Goal: Information Seeking & Learning: Learn about a topic

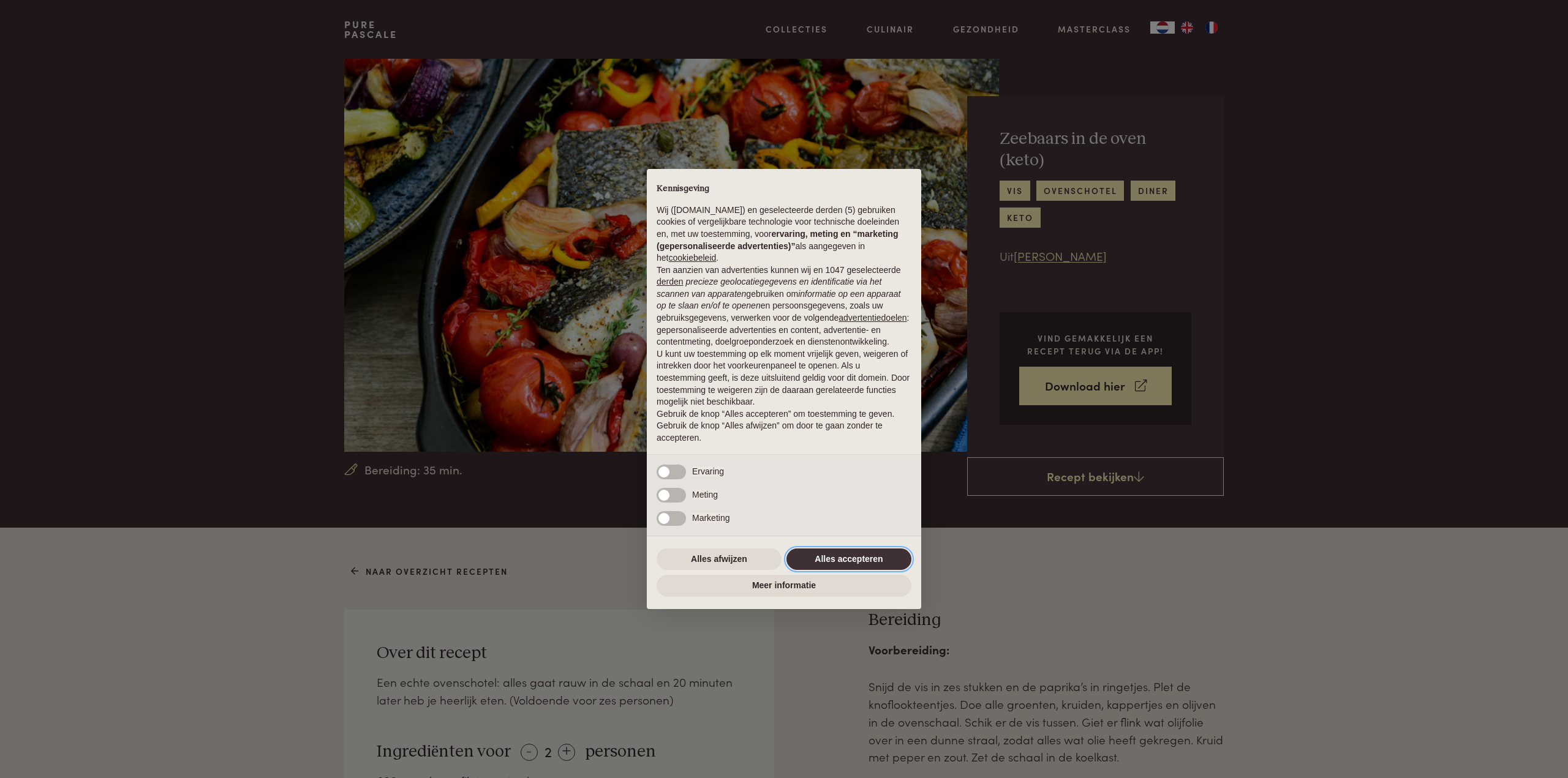
click at [863, 557] on button "Alles accepteren" at bounding box center [849, 560] width 125 height 22
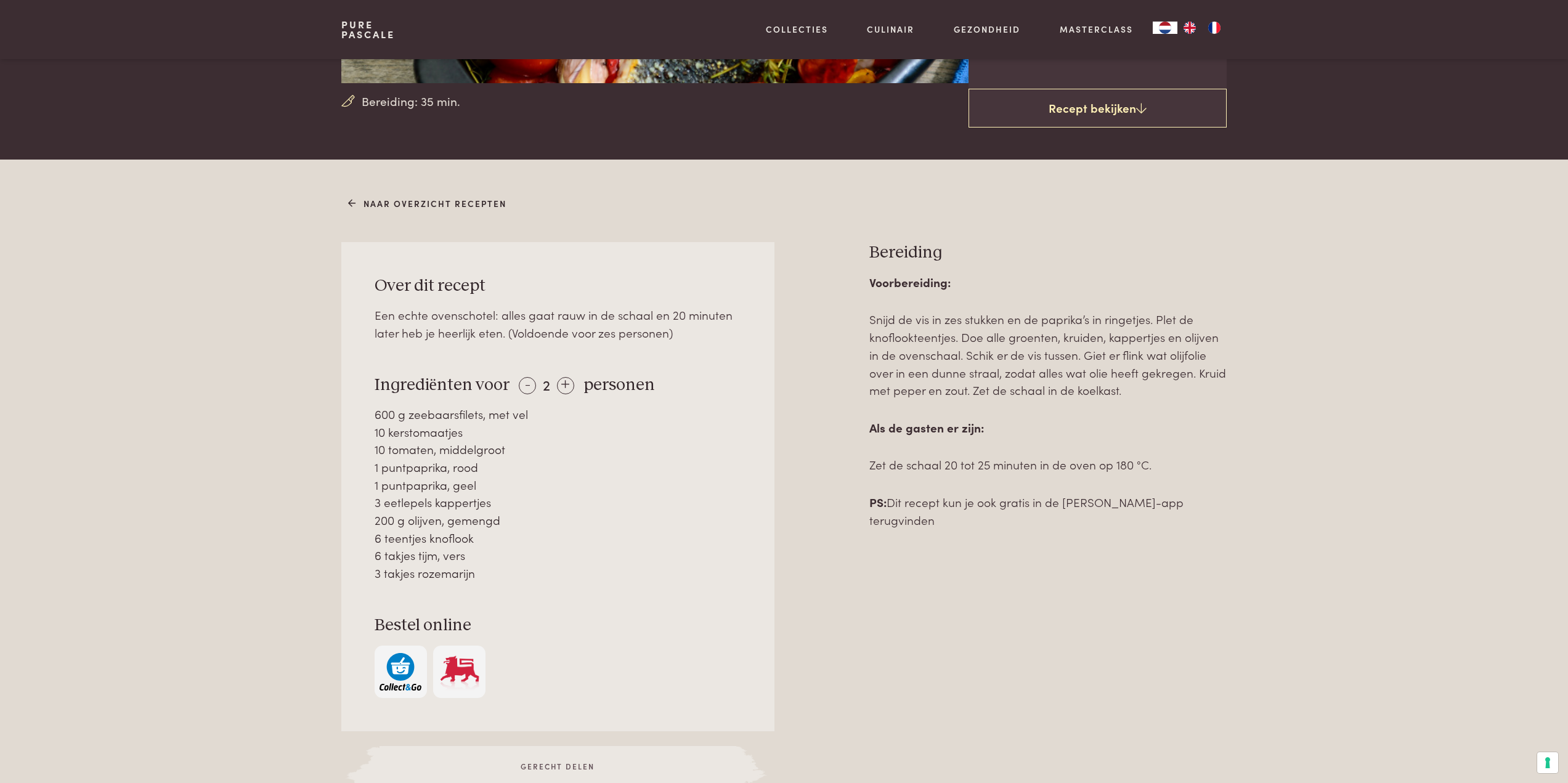
scroll to position [369, 0]
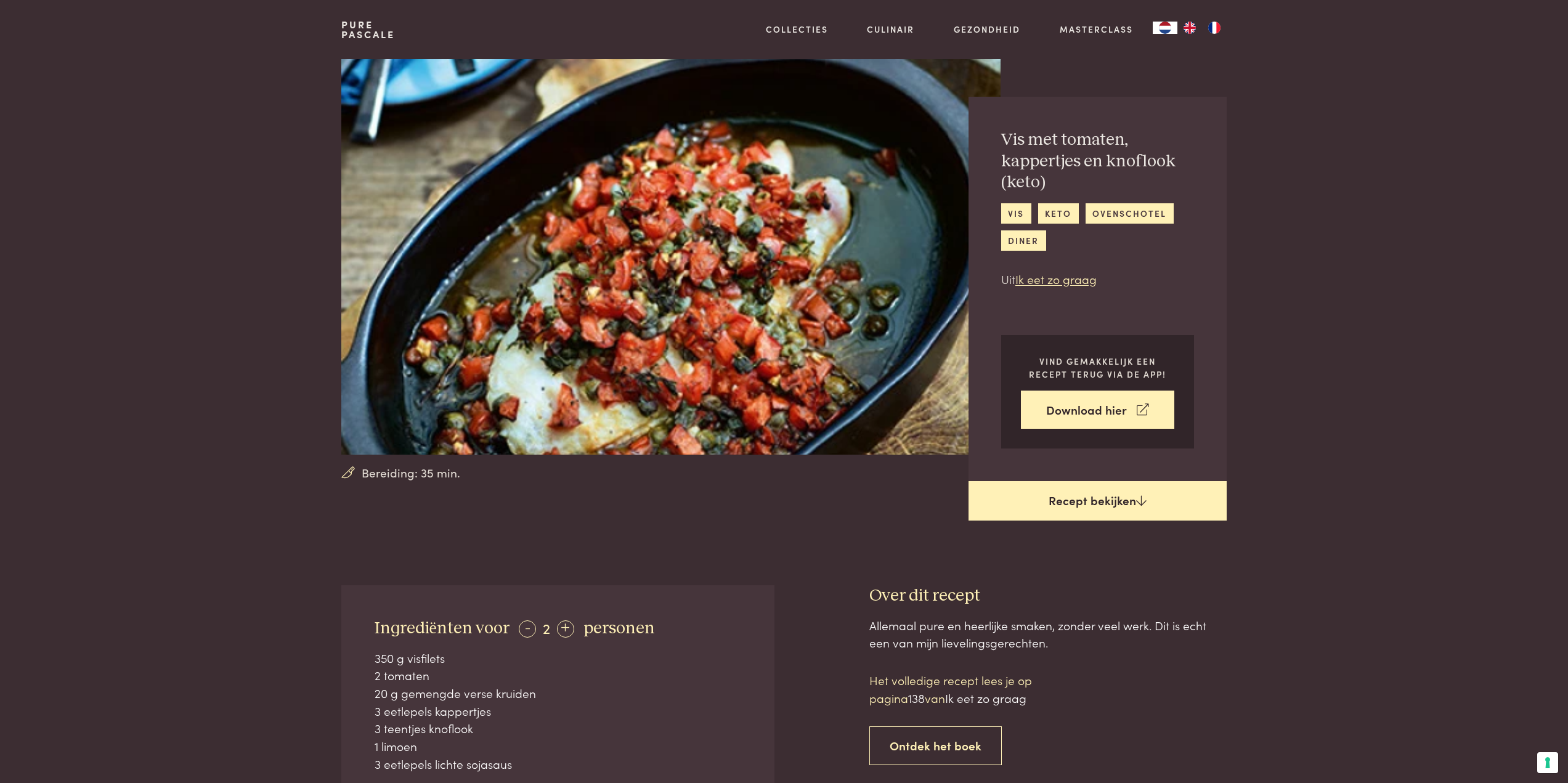
click at [1136, 497] on icon at bounding box center [1141, 500] width 11 height 12
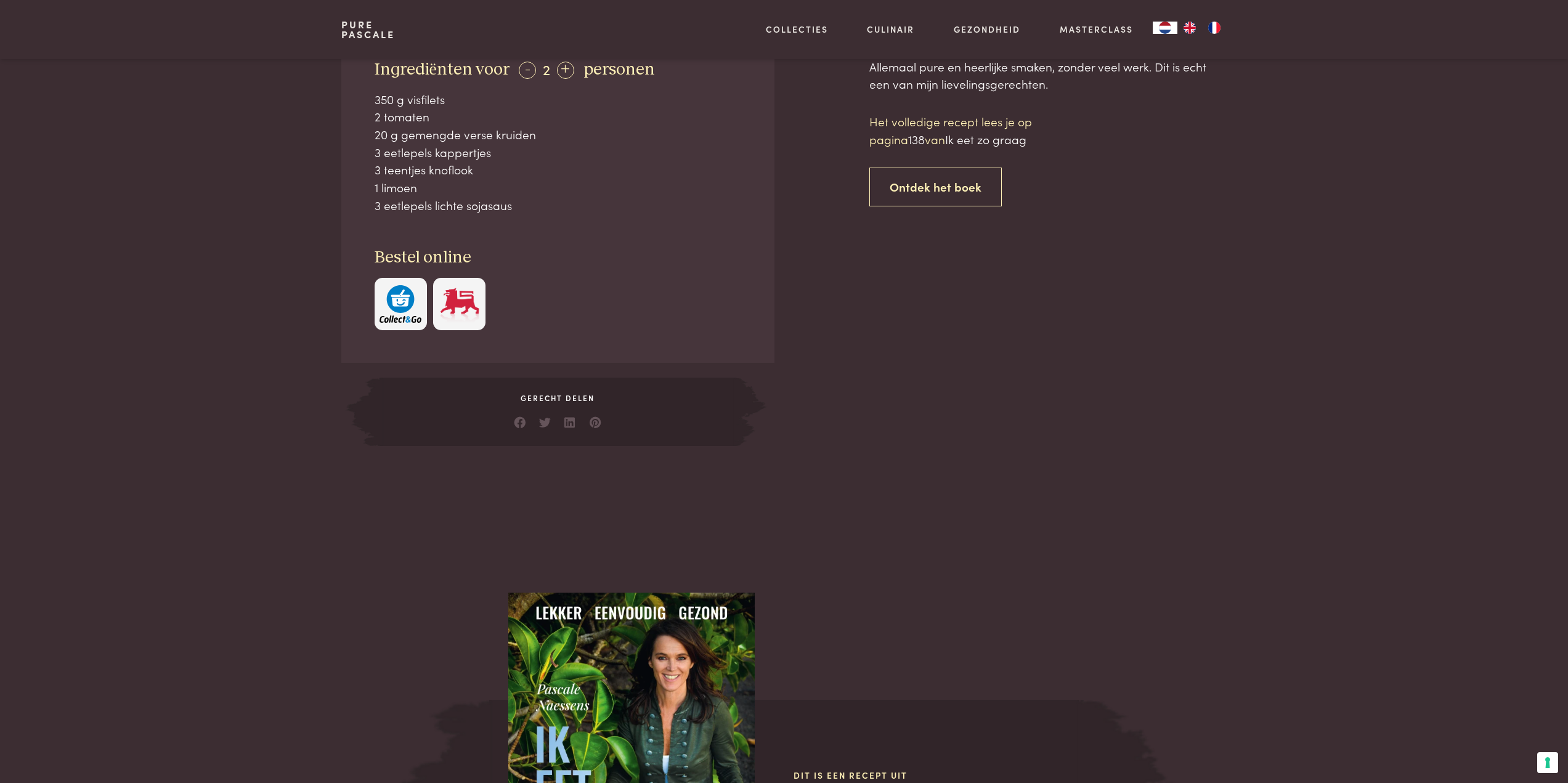
scroll to position [585, 0]
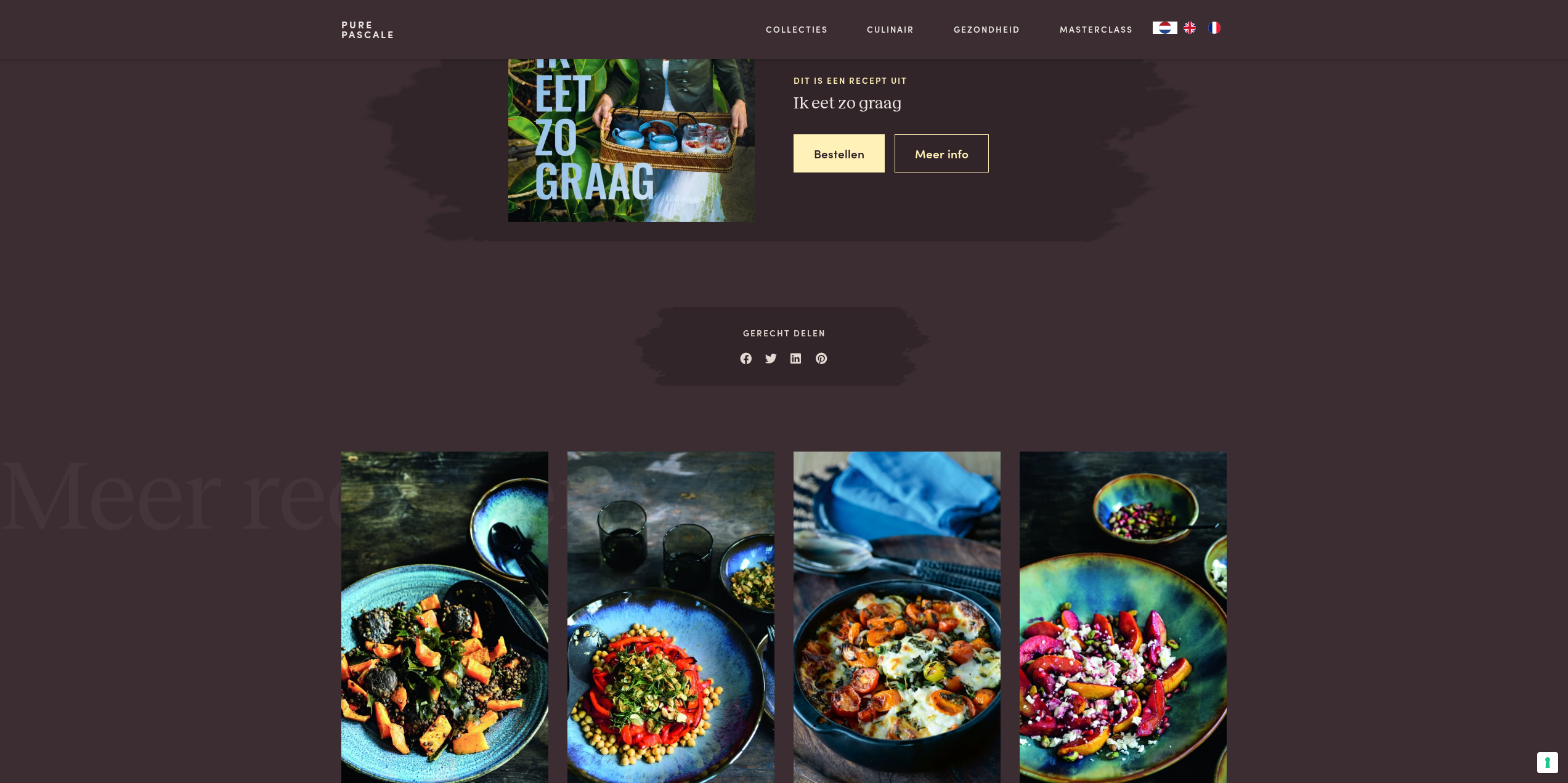
scroll to position [1016, 0]
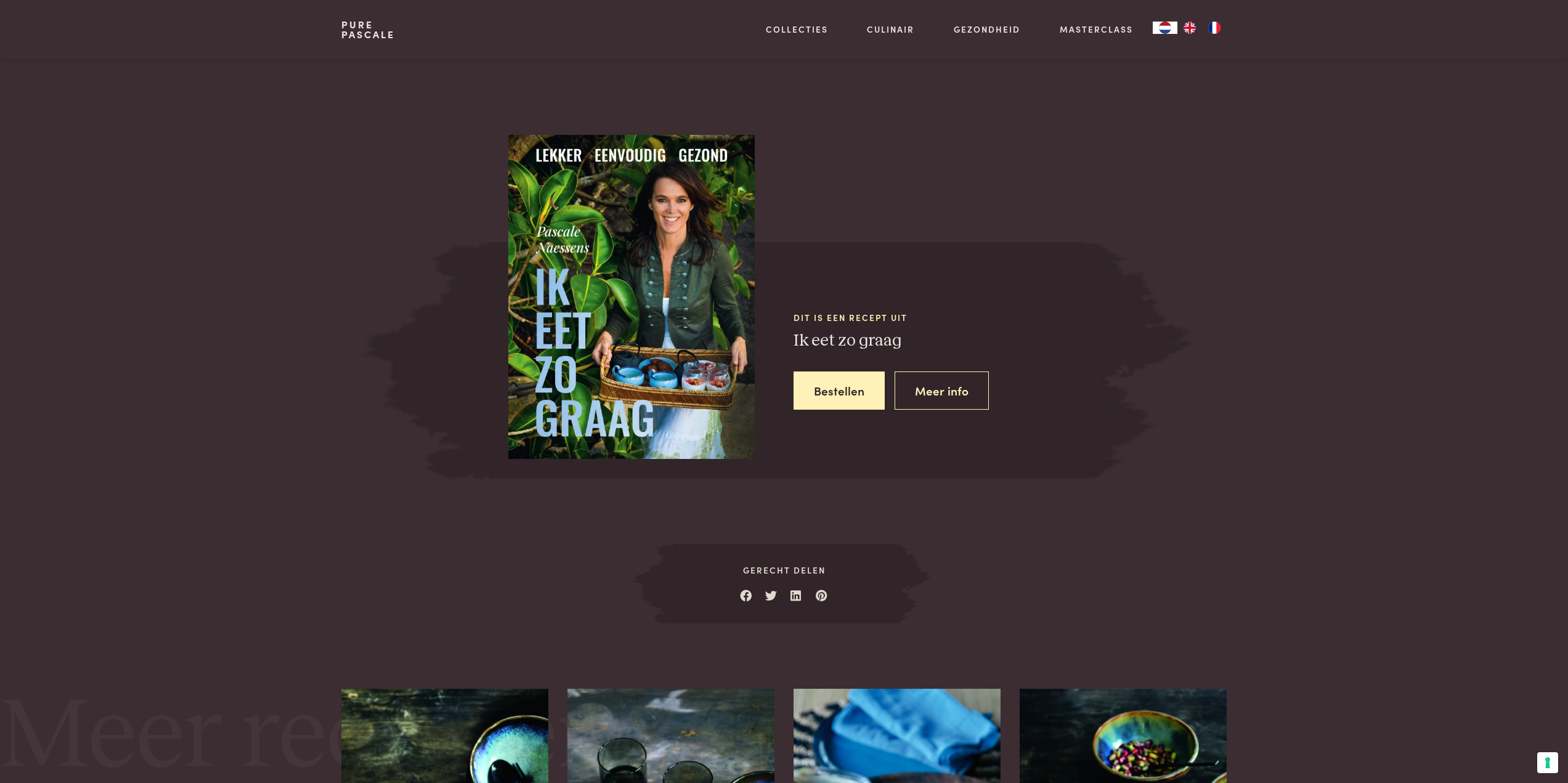
scroll to position [585, 0]
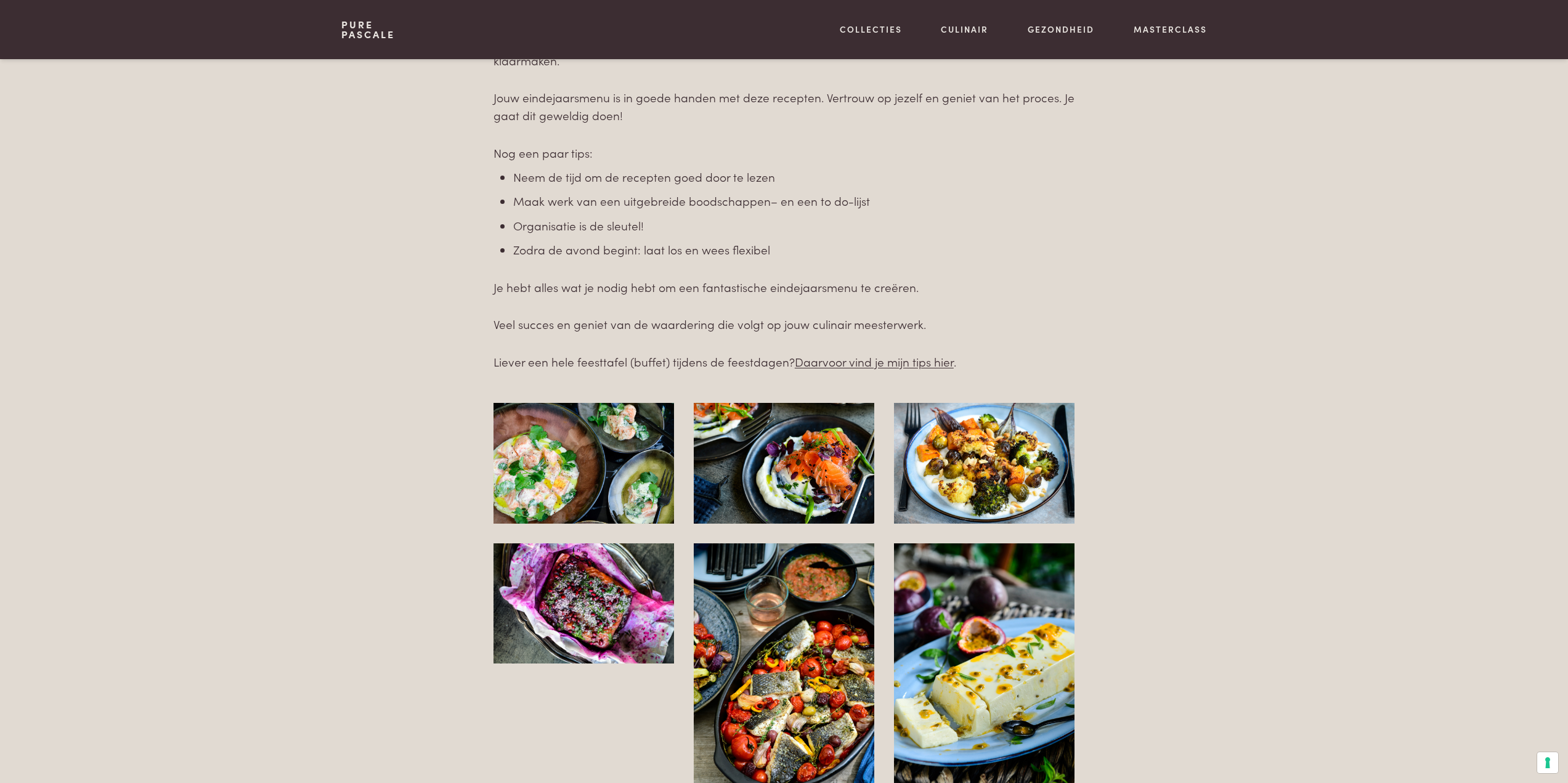
scroll to position [1294, 0]
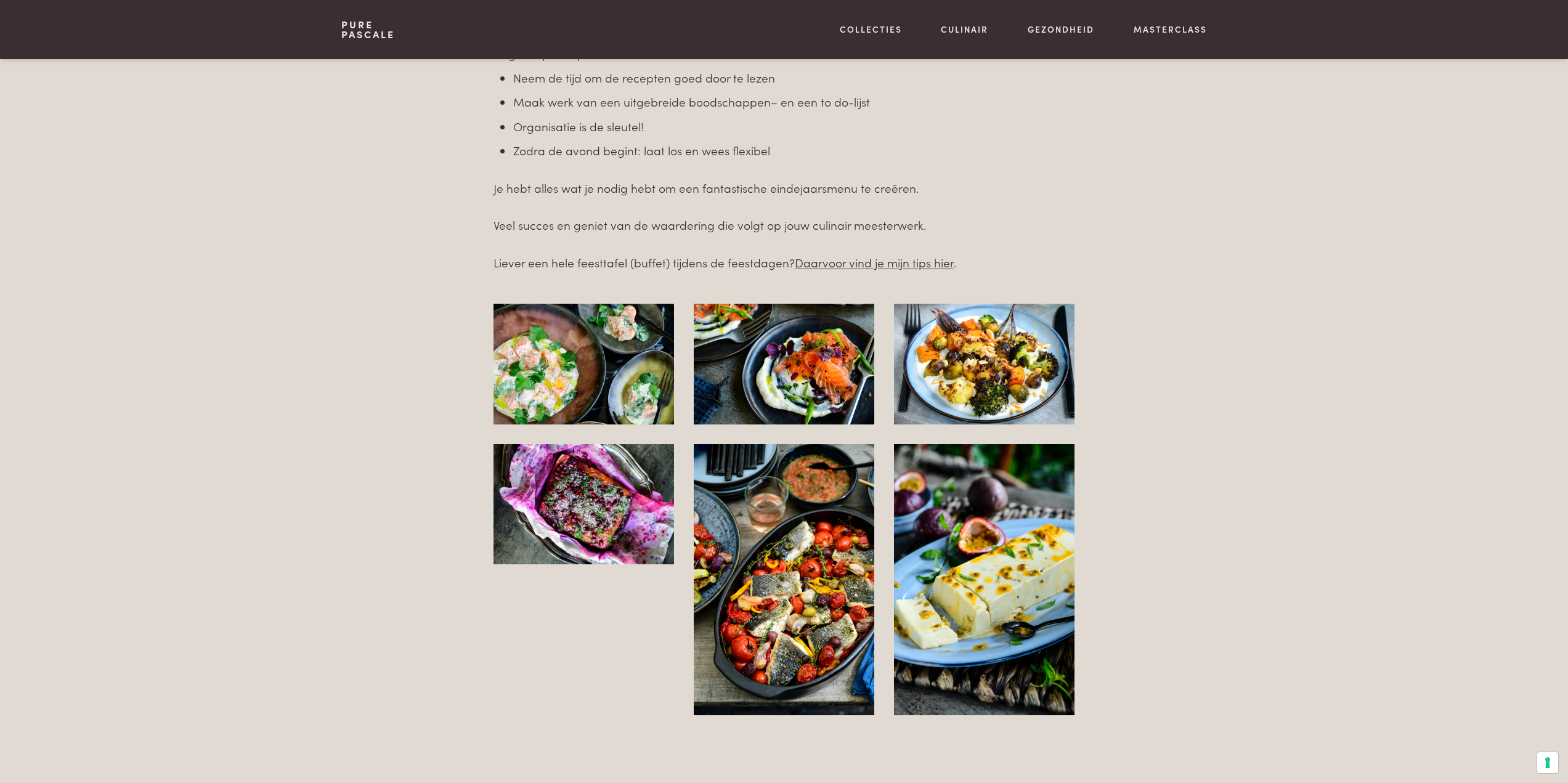
click at [785, 606] on img at bounding box center [784, 580] width 180 height 271
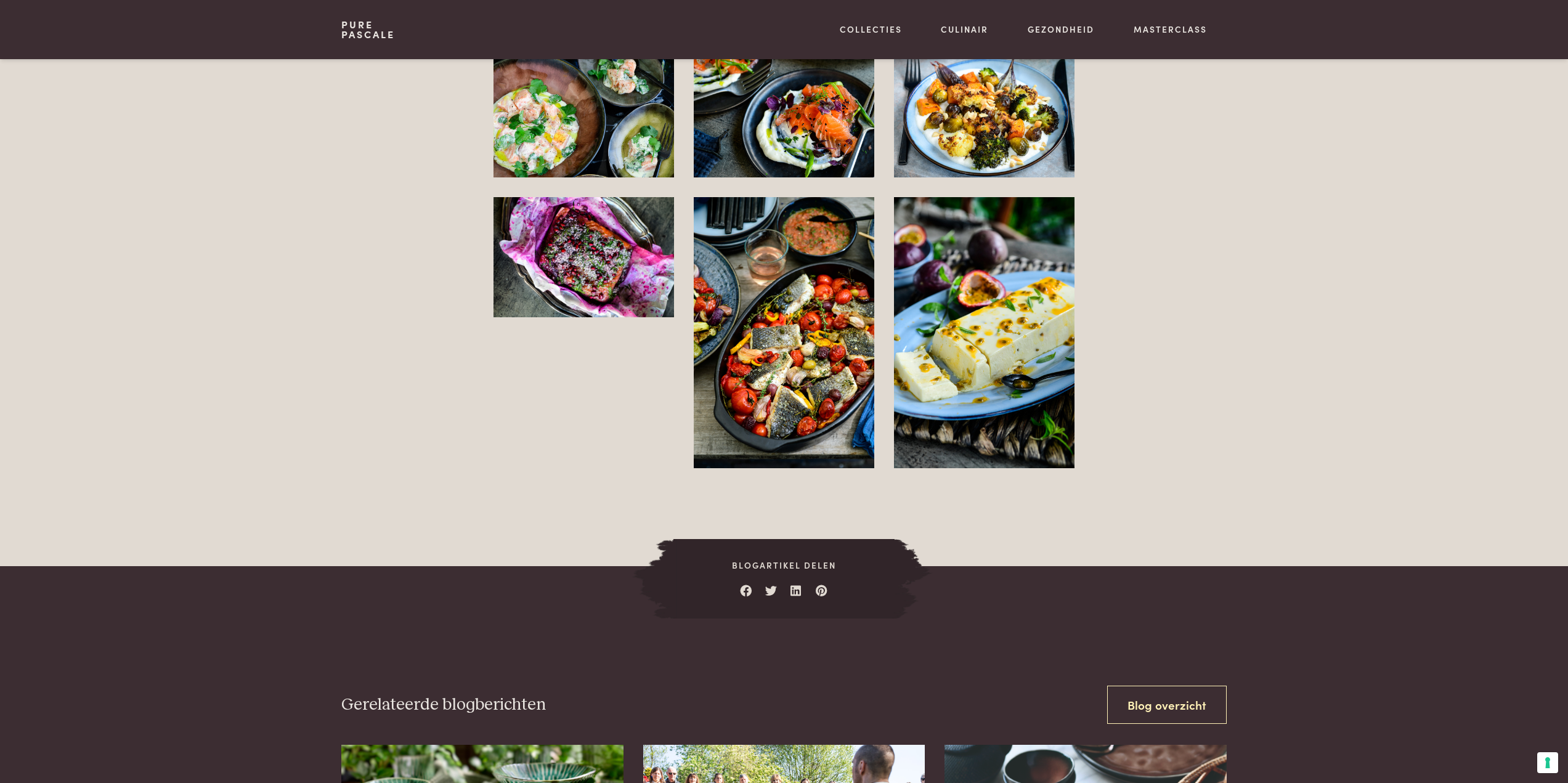
scroll to position [1417, 0]
